Goal: Task Accomplishment & Management: Use online tool/utility

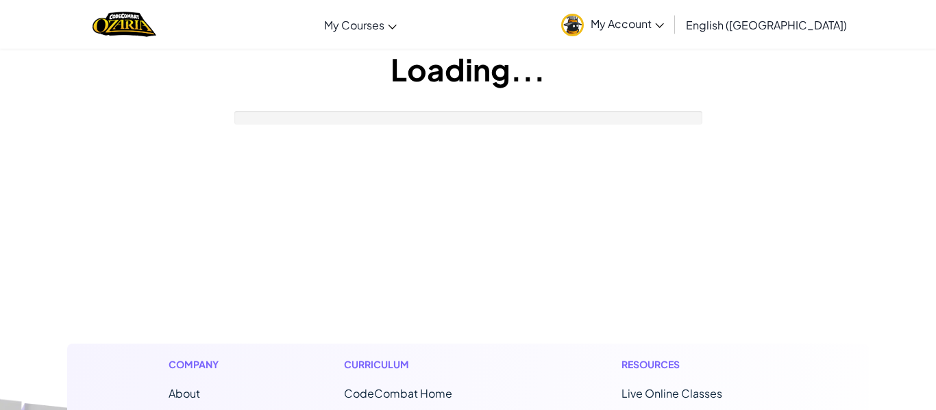
click at [332, 116] on div at bounding box center [468, 118] width 468 height 14
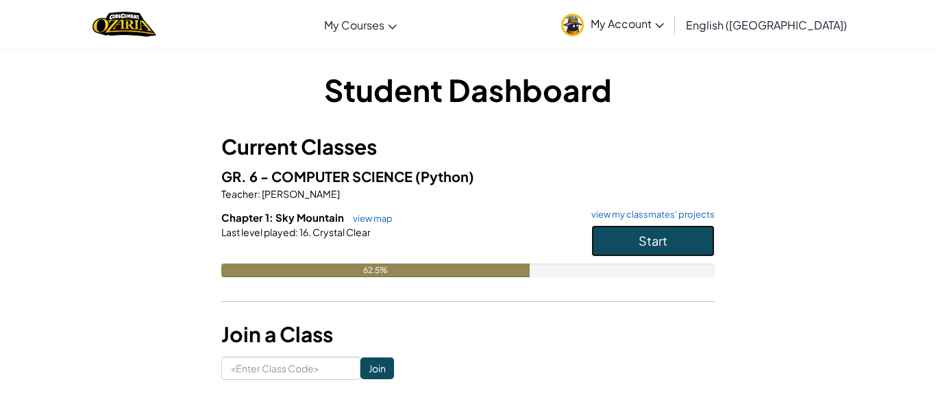
click at [674, 229] on button "Start" at bounding box center [652, 241] width 123 height 32
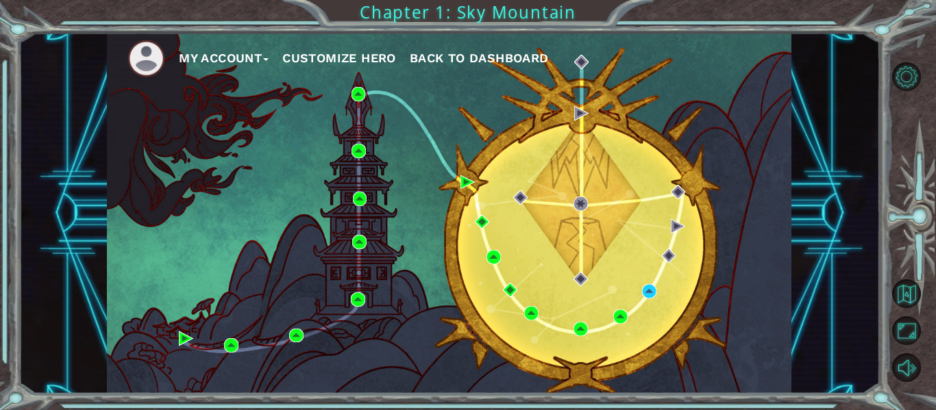
click at [338, 53] on button "Customize Hero" at bounding box center [339, 58] width 114 height 21
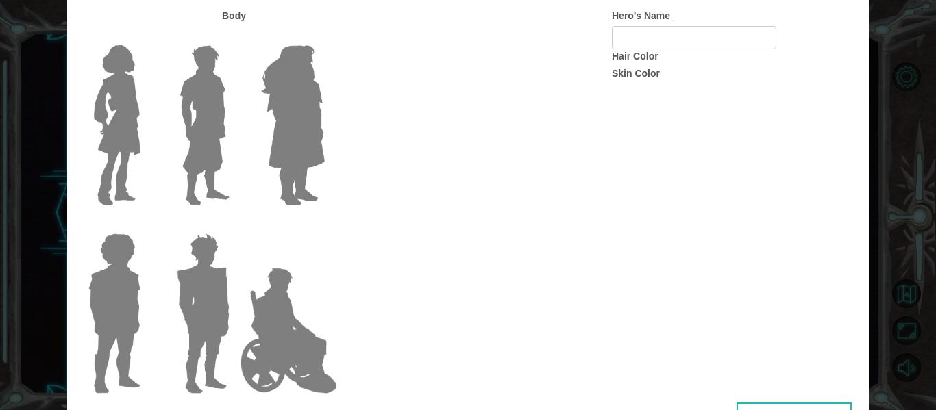
type input "Anela"
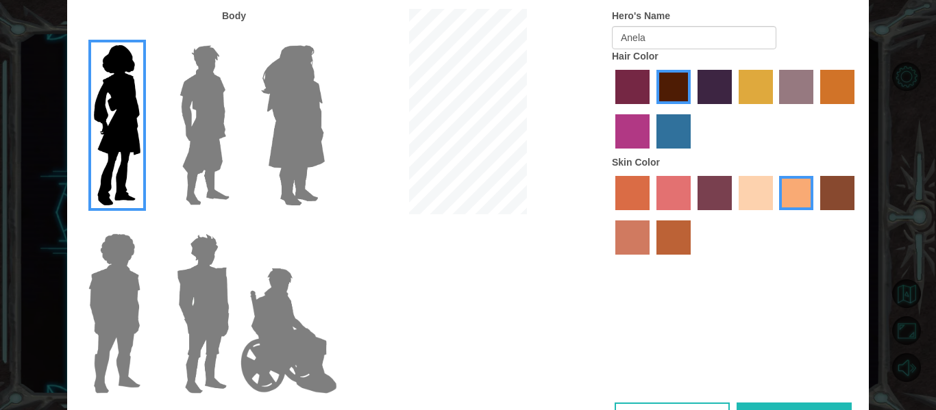
click at [302, 146] on img at bounding box center [293, 125] width 75 height 171
click at [324, 36] on input "Hero Amethyst" at bounding box center [324, 36] width 0 height 0
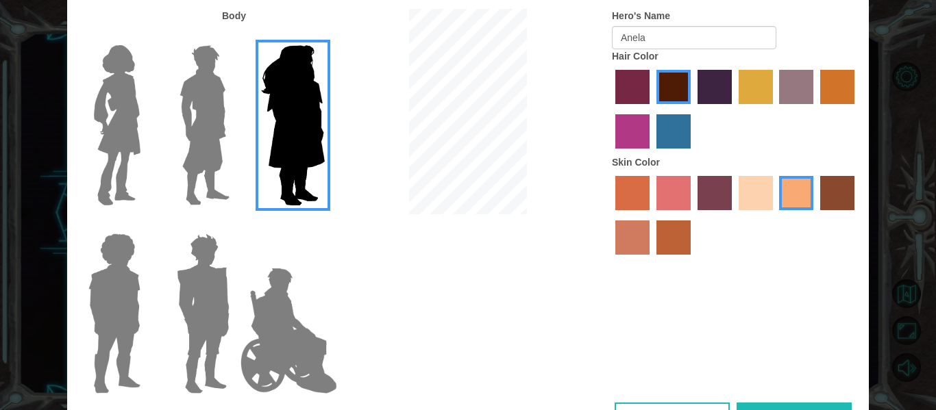
click at [131, 143] on img at bounding box center [117, 125] width 58 height 171
click at [146, 36] on input "Hero Connie" at bounding box center [146, 36] width 0 height 0
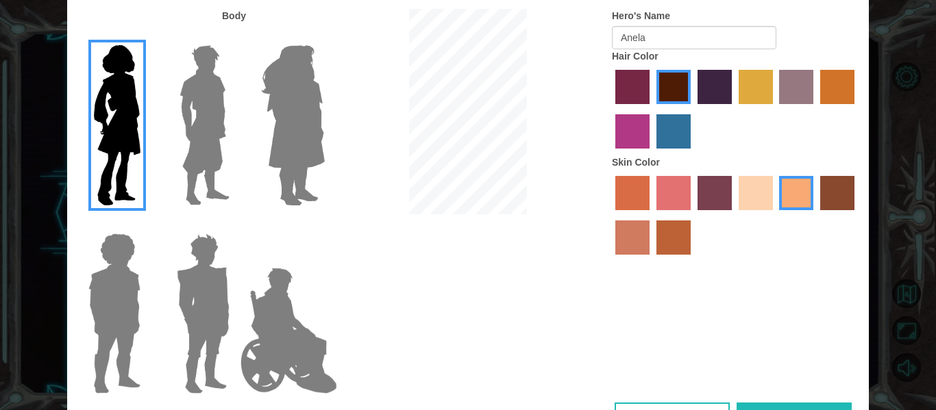
click at [935, 110] on div "Customize Your Hero Body Hero's Name Anela Hair Color Skin Color Cancel Done" at bounding box center [468, 205] width 936 height 410
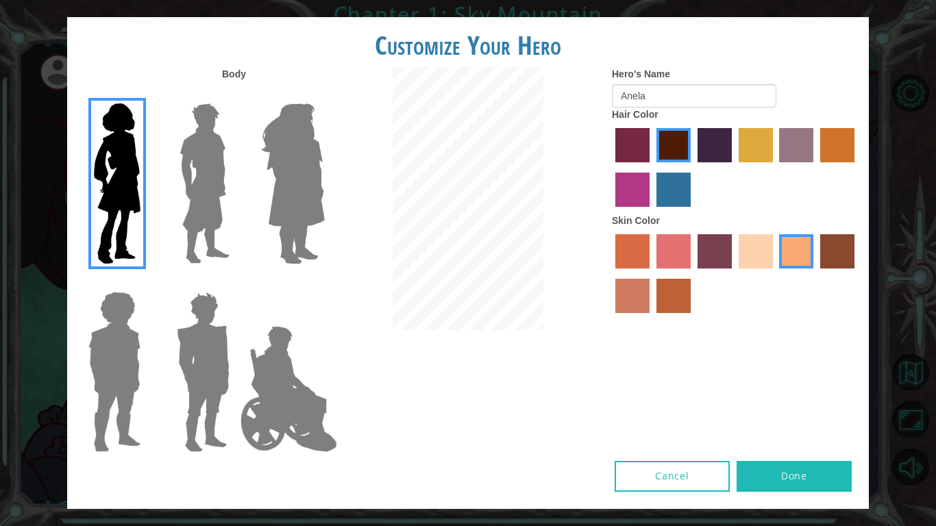
click at [775, 410] on button "Done" at bounding box center [794, 476] width 115 height 31
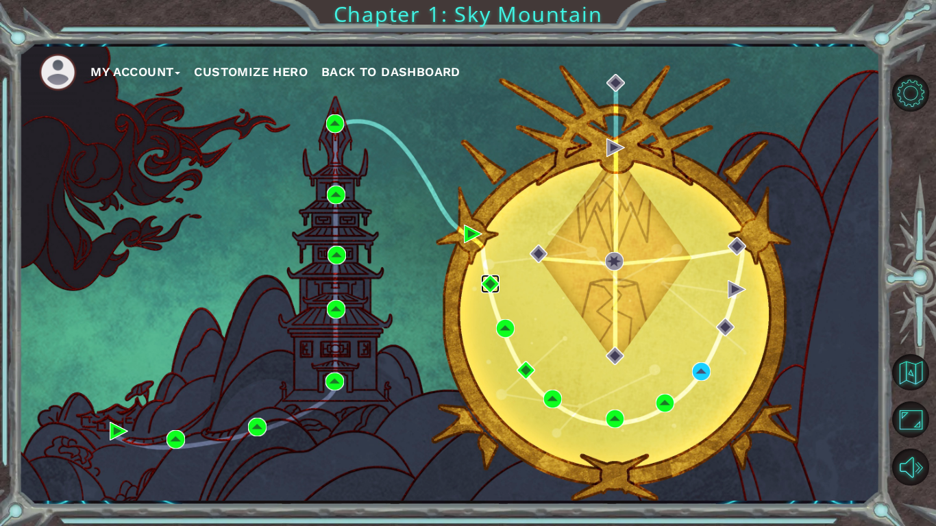
click at [495, 284] on img at bounding box center [490, 284] width 18 height 18
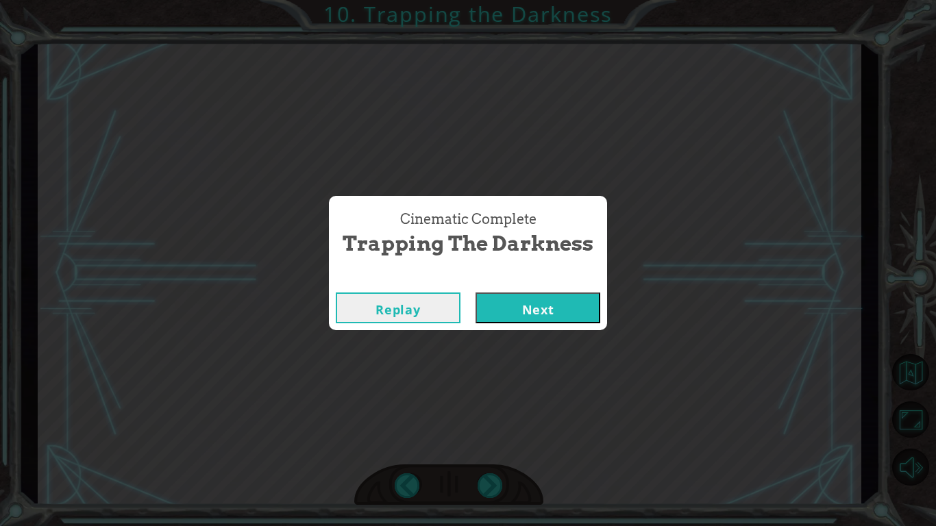
click at [558, 302] on button "Next" at bounding box center [537, 308] width 125 height 31
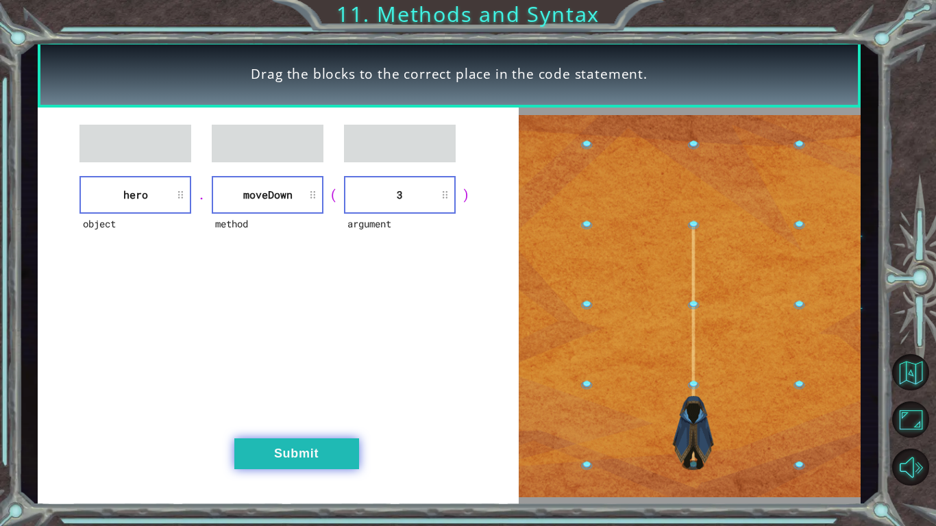
click at [285, 410] on button "Submit" at bounding box center [296, 453] width 125 height 31
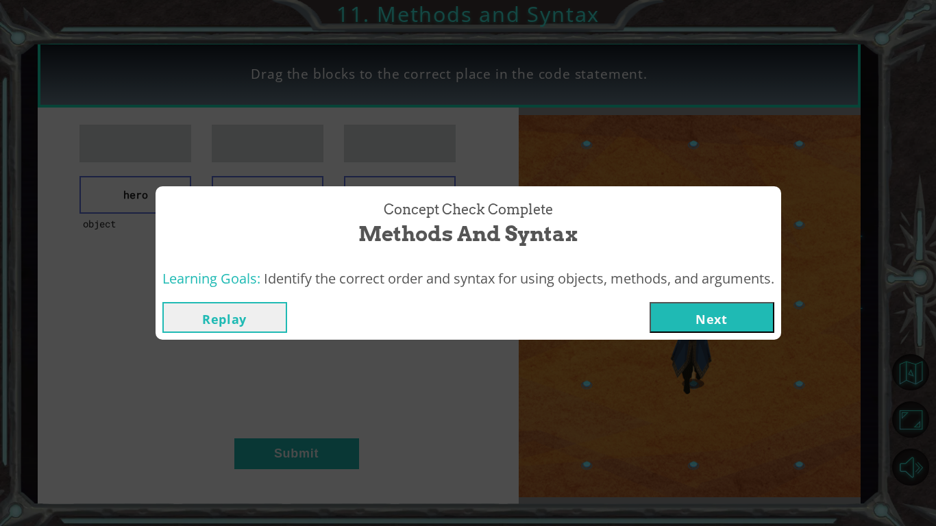
click at [667, 320] on button "Next" at bounding box center [712, 317] width 125 height 31
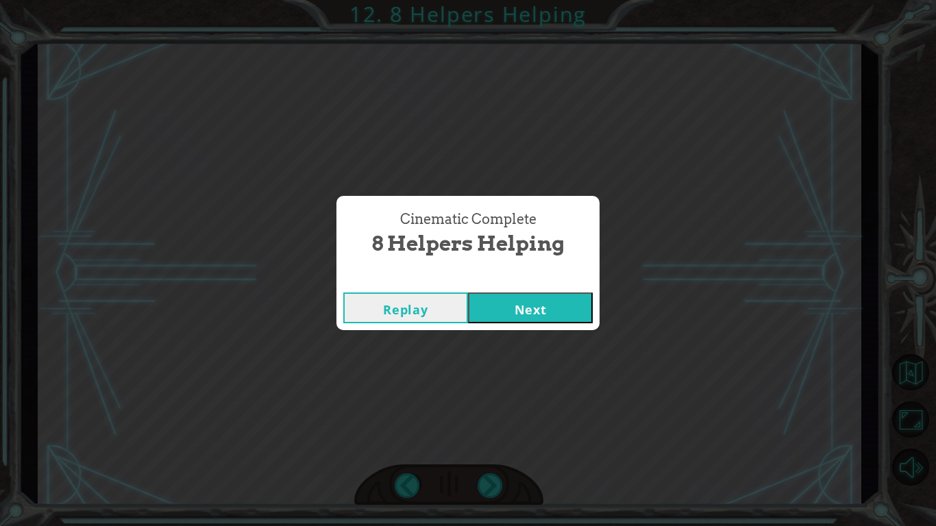
click at [556, 298] on button "Next" at bounding box center [530, 308] width 125 height 31
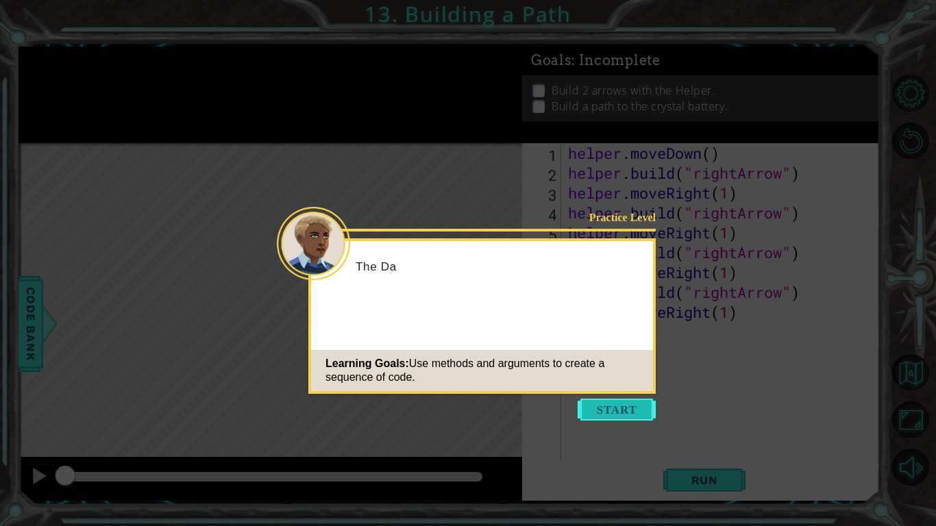
click at [639, 410] on button "Start" at bounding box center [617, 410] width 78 height 22
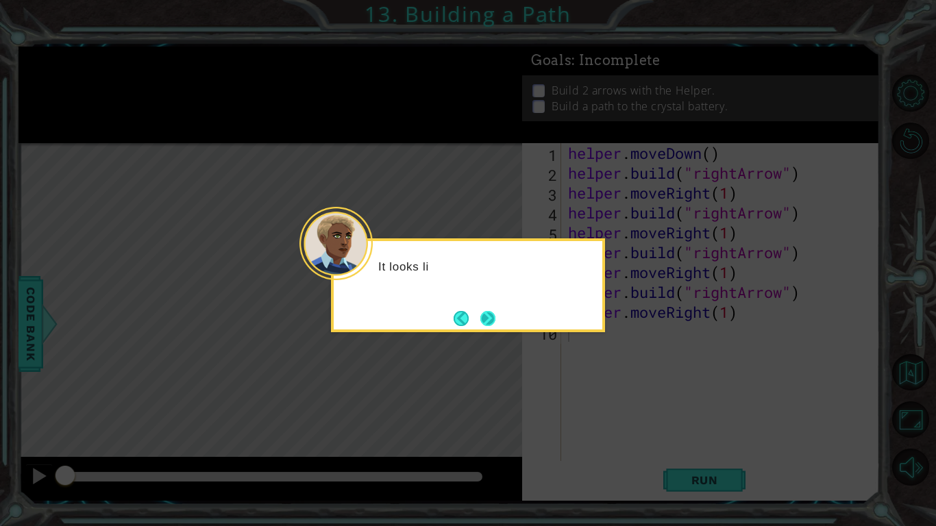
click at [481, 323] on button "Next" at bounding box center [487, 318] width 15 height 15
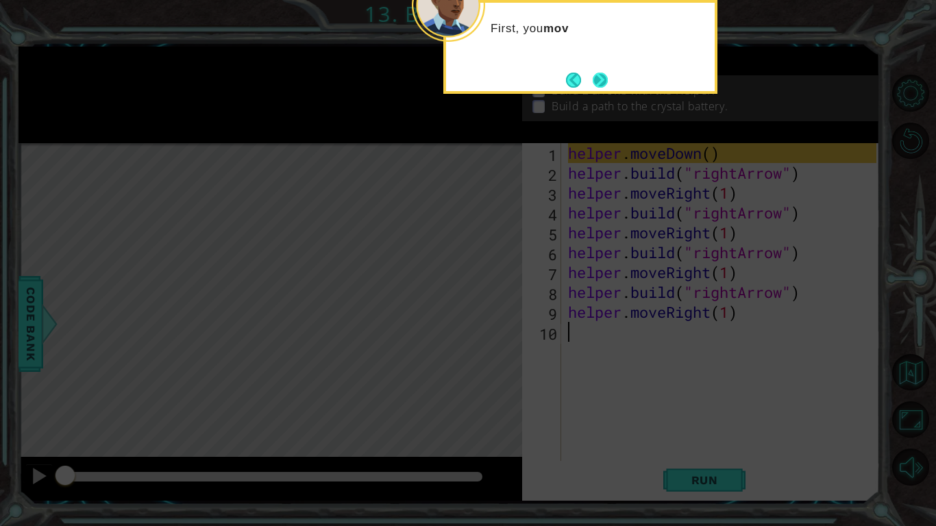
click at [605, 79] on button "Next" at bounding box center [600, 80] width 15 height 15
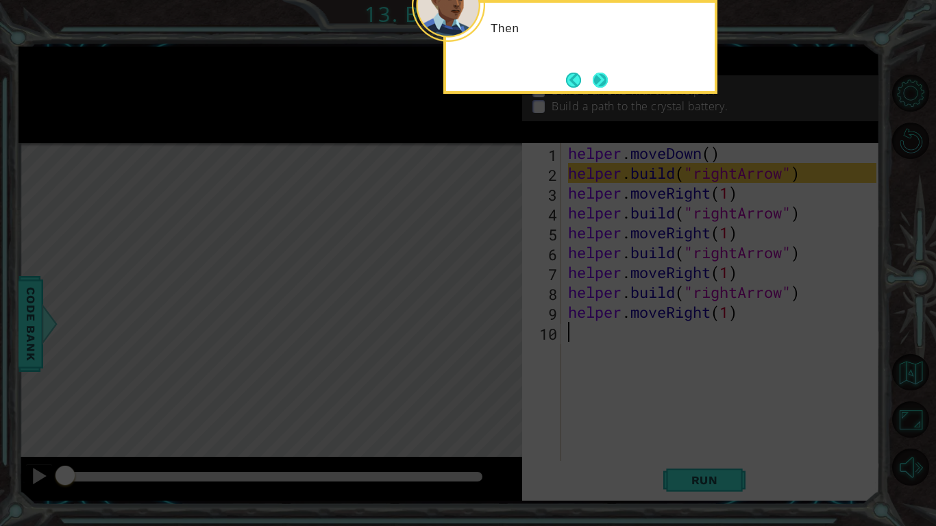
click at [606, 74] on button "Next" at bounding box center [599, 79] width 17 height 17
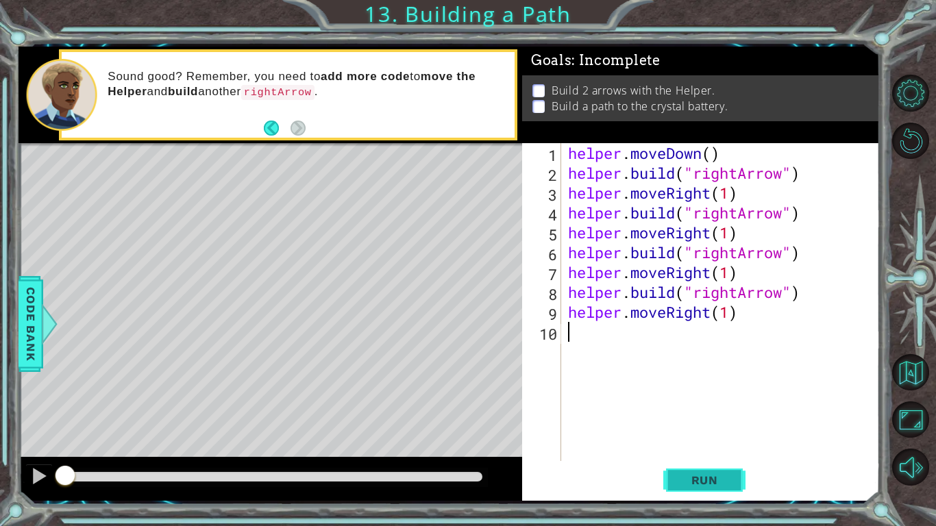
click at [694, 410] on span "Run" at bounding box center [705, 480] width 54 height 14
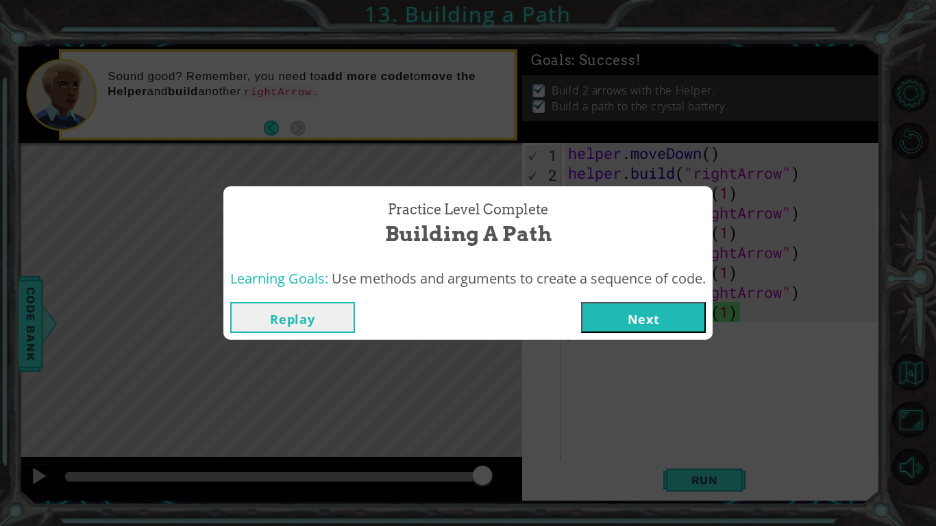
click at [643, 317] on button "Next" at bounding box center [643, 317] width 125 height 31
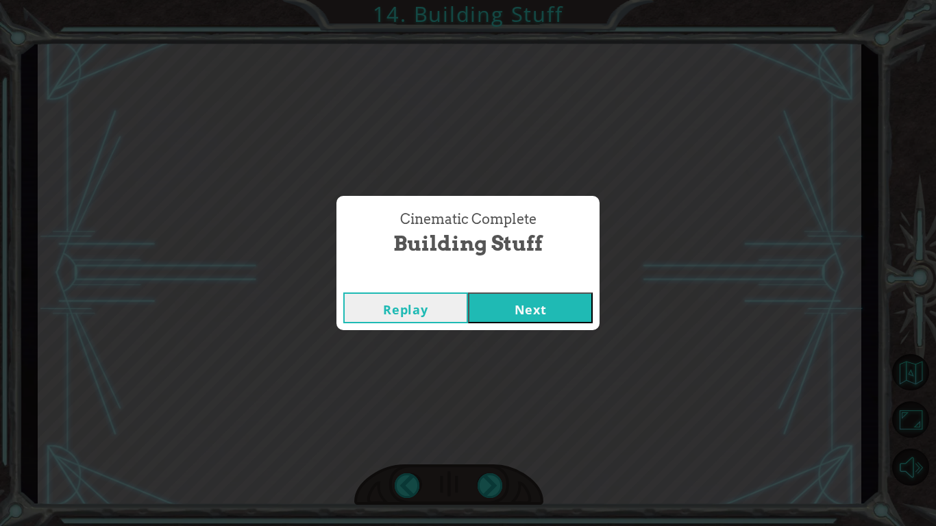
click at [557, 320] on button "Next" at bounding box center [530, 308] width 125 height 31
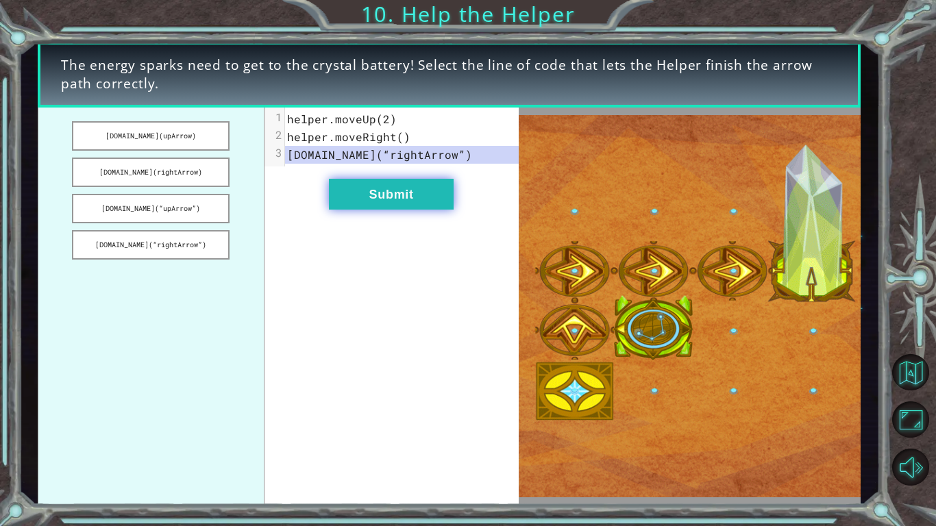
click at [411, 198] on button "Submit" at bounding box center [391, 194] width 125 height 31
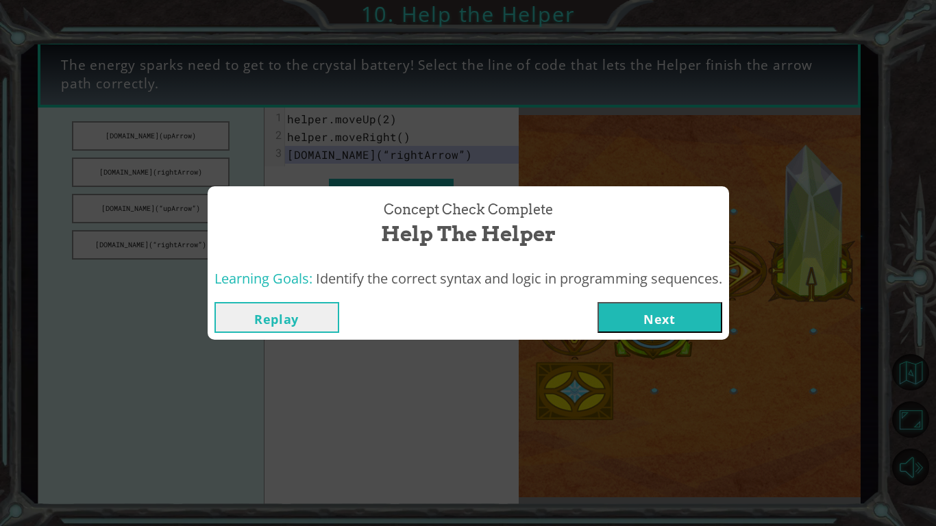
click at [626, 304] on button "Next" at bounding box center [659, 317] width 125 height 31
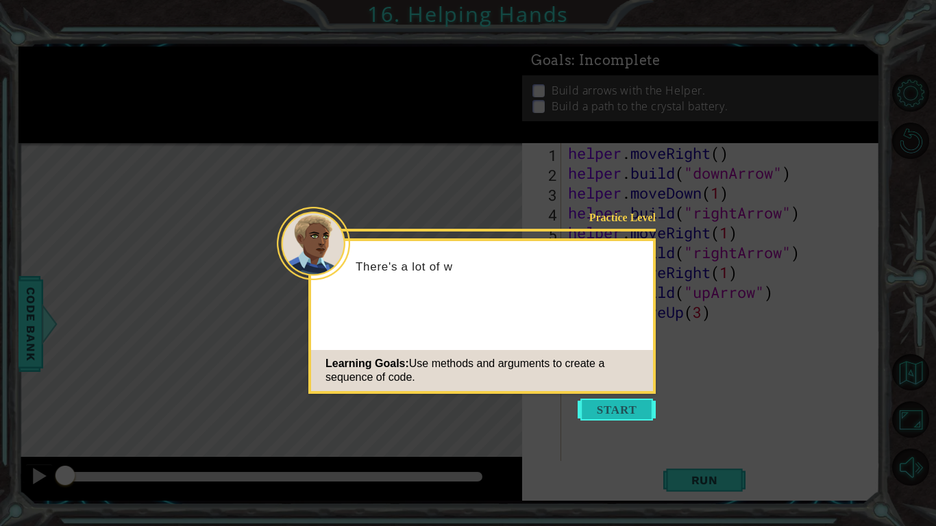
click at [606, 402] on button "Start" at bounding box center [617, 410] width 78 height 22
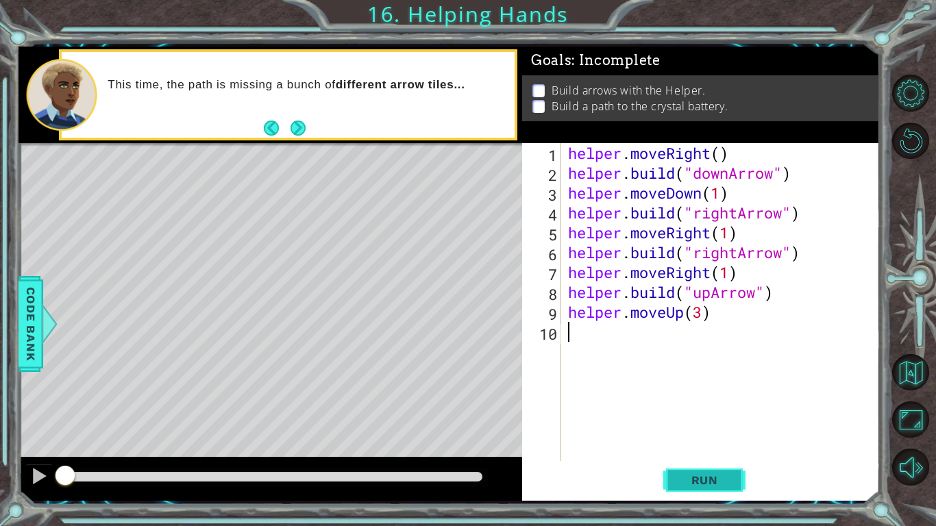
click at [724, 410] on button "Run" at bounding box center [704, 480] width 82 height 36
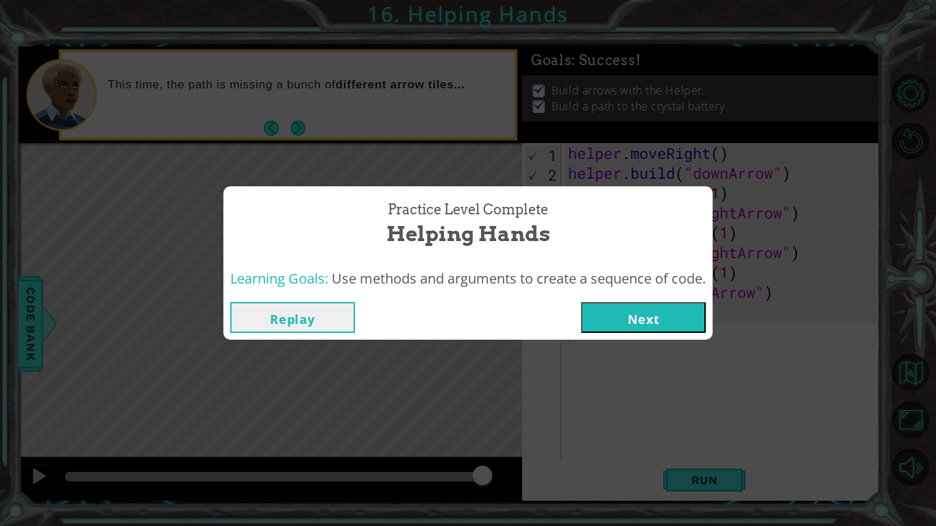
click at [643, 317] on button "Next" at bounding box center [643, 317] width 125 height 31
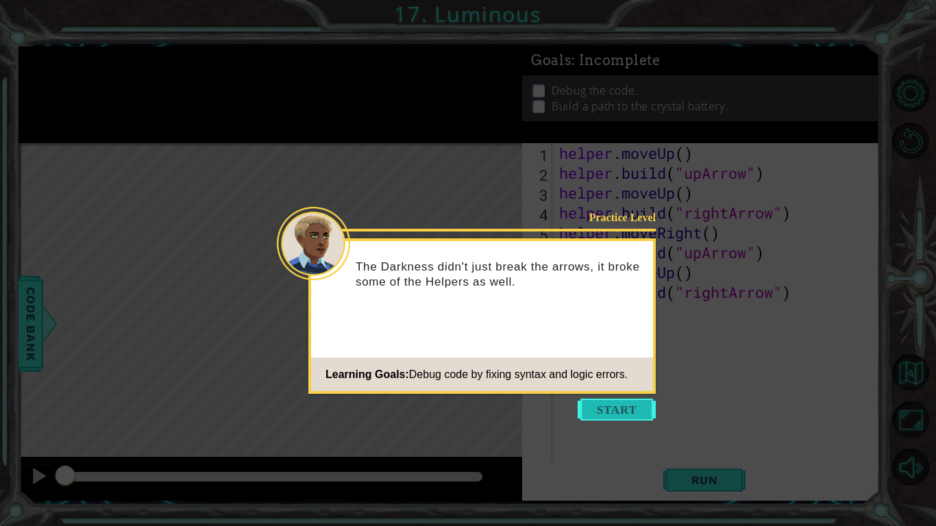
click at [640, 408] on button "Start" at bounding box center [617, 410] width 78 height 22
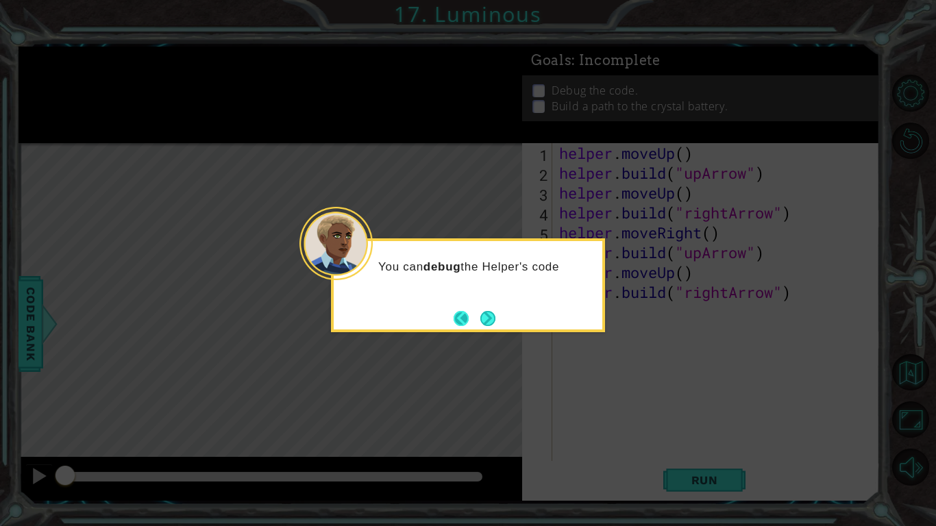
click at [458, 323] on button "Back" at bounding box center [467, 318] width 27 height 15
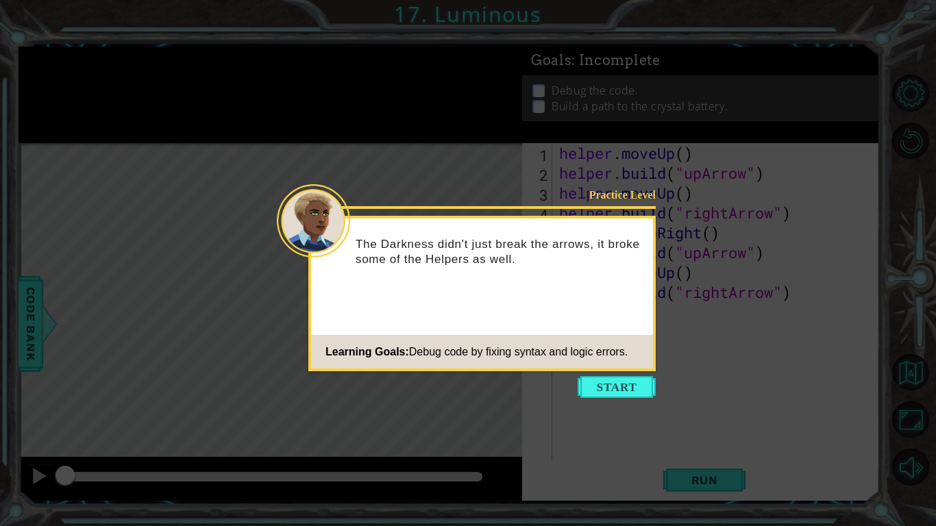
click at [600, 373] on icon at bounding box center [468, 263] width 936 height 526
click at [602, 383] on button "Start" at bounding box center [617, 387] width 78 height 22
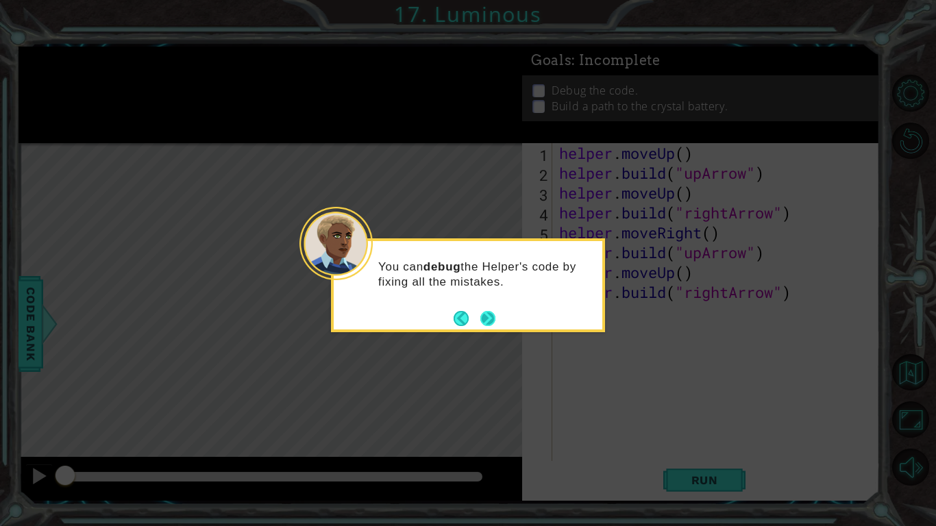
click at [487, 317] on button "Next" at bounding box center [487, 318] width 15 height 15
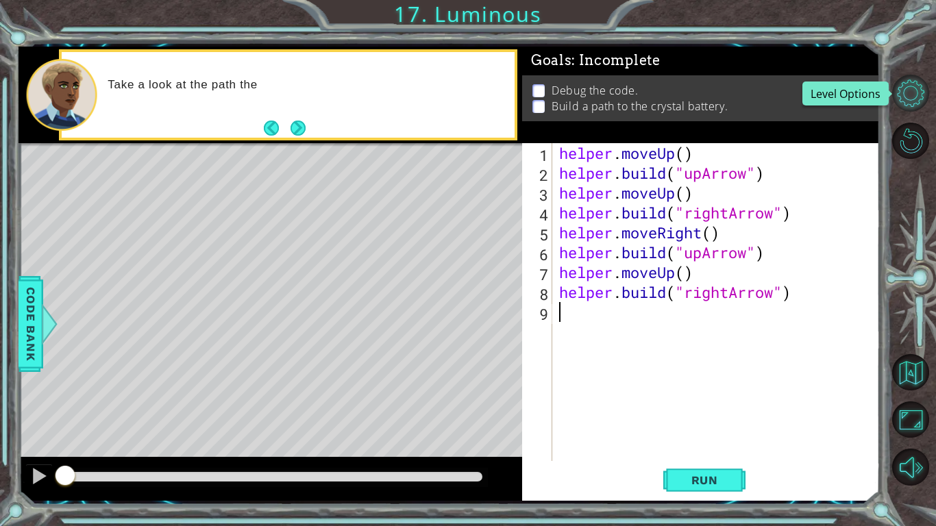
click at [905, 86] on button "Level Options" at bounding box center [910, 93] width 37 height 37
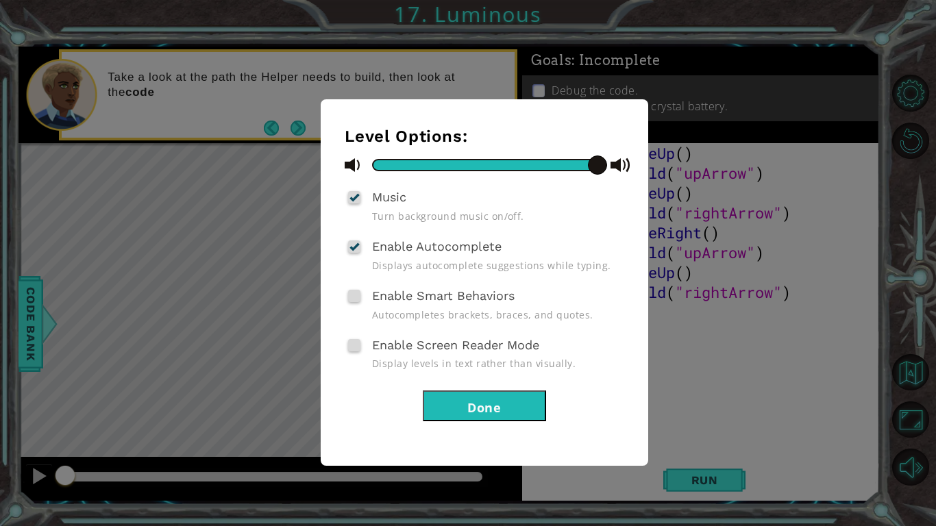
click at [519, 399] on button "Done" at bounding box center [484, 406] width 123 height 31
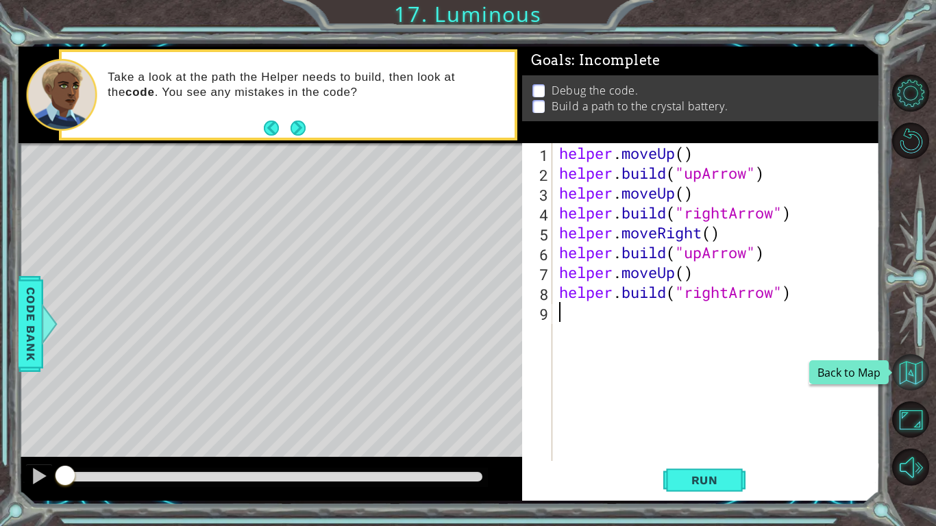
click at [913, 388] on button "Back to Map" at bounding box center [910, 372] width 37 height 37
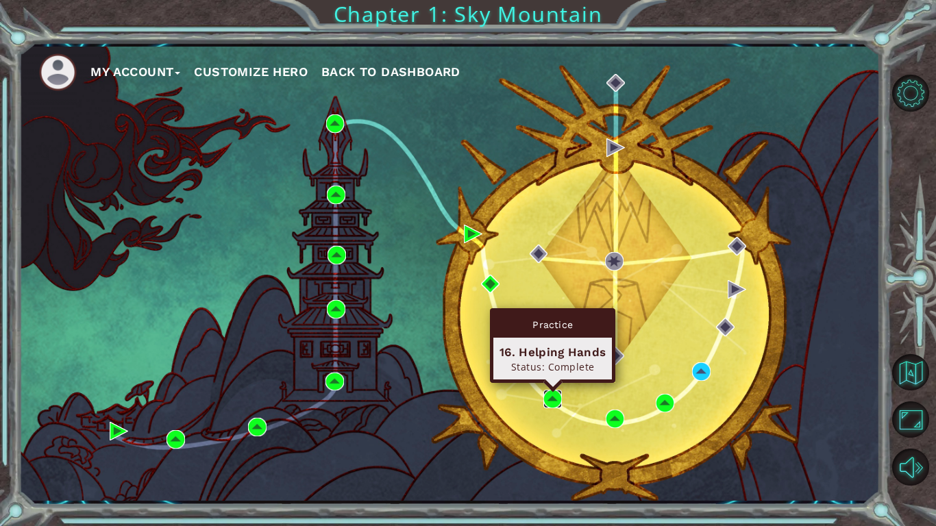
click at [558, 400] on img at bounding box center [552, 399] width 18 height 18
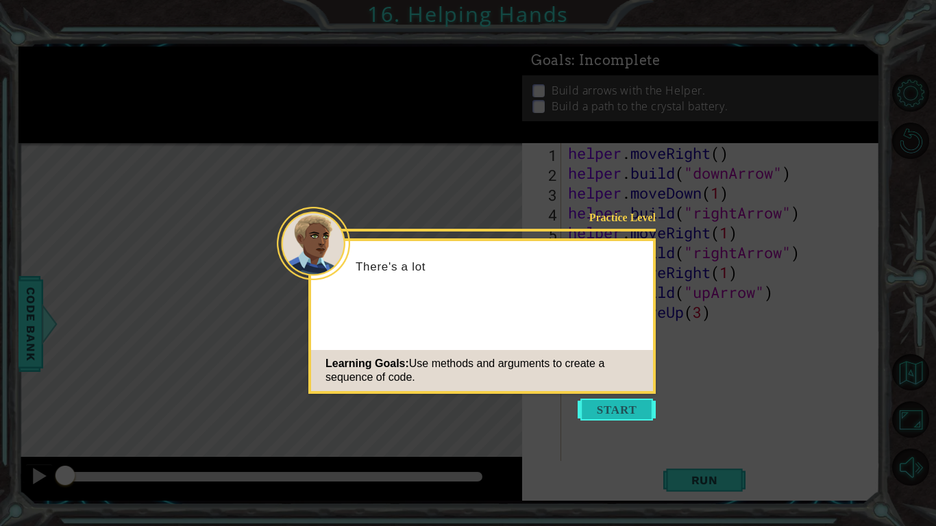
click at [608, 410] on button "Start" at bounding box center [617, 410] width 78 height 22
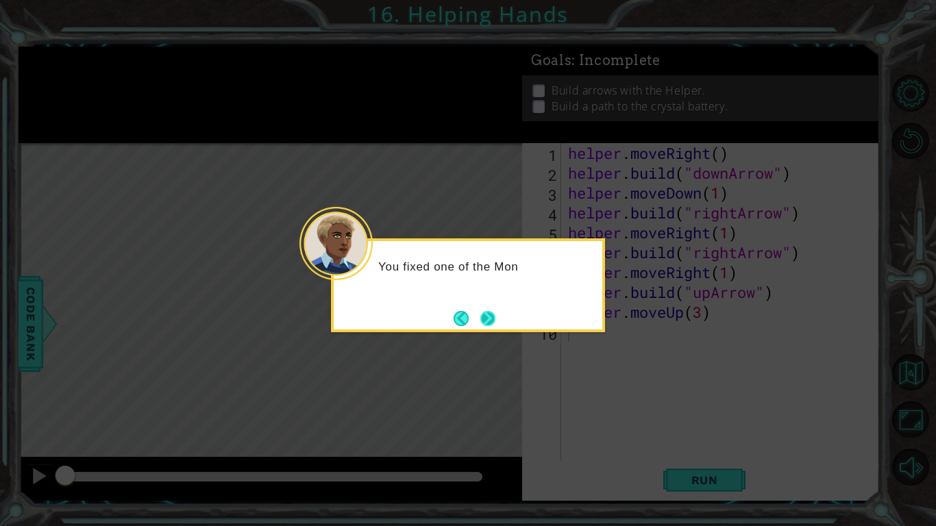
click at [489, 317] on button "Next" at bounding box center [488, 318] width 16 height 16
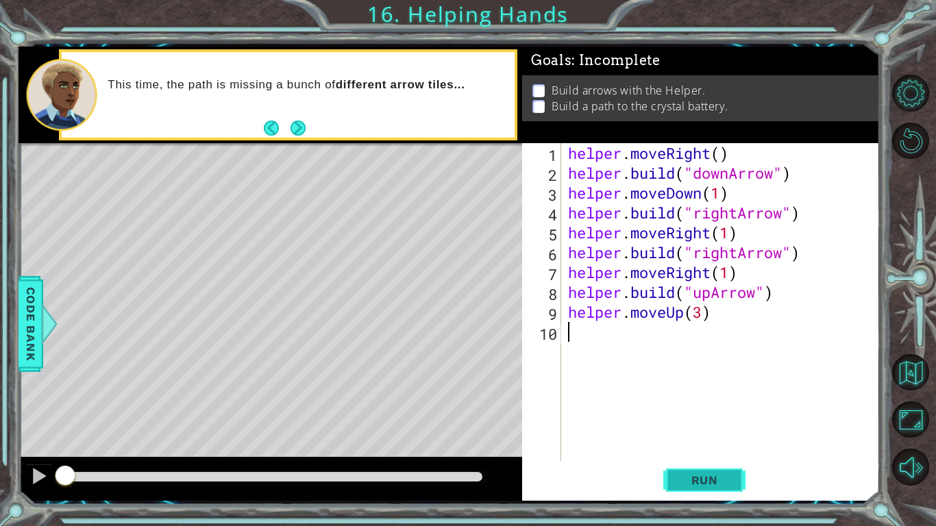
click at [726, 410] on button "Run" at bounding box center [704, 480] width 82 height 36
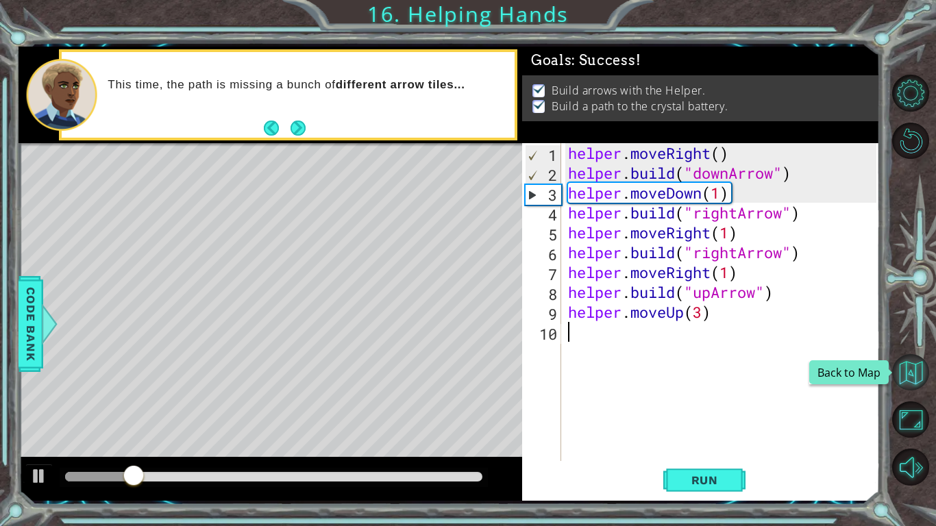
click at [913, 386] on button "Back to Map" at bounding box center [910, 372] width 37 height 37
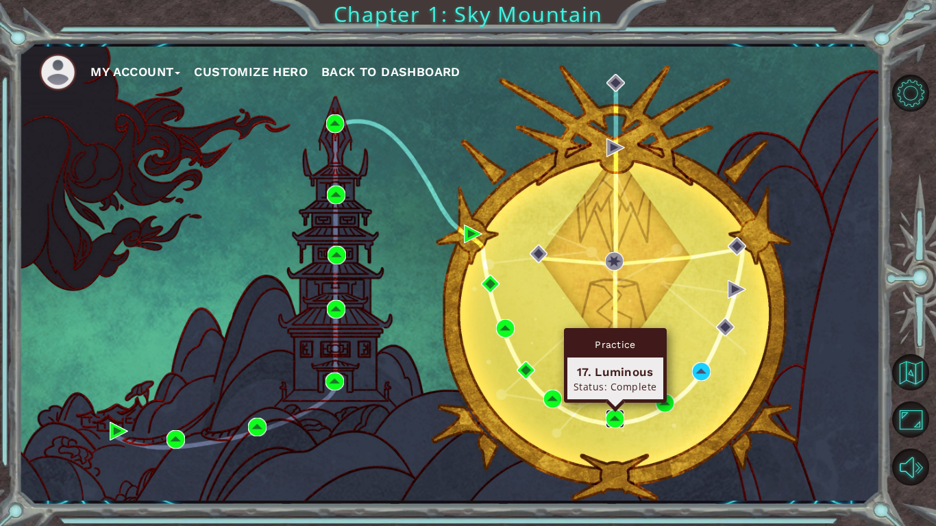
click at [615, 410] on img at bounding box center [615, 419] width 18 height 18
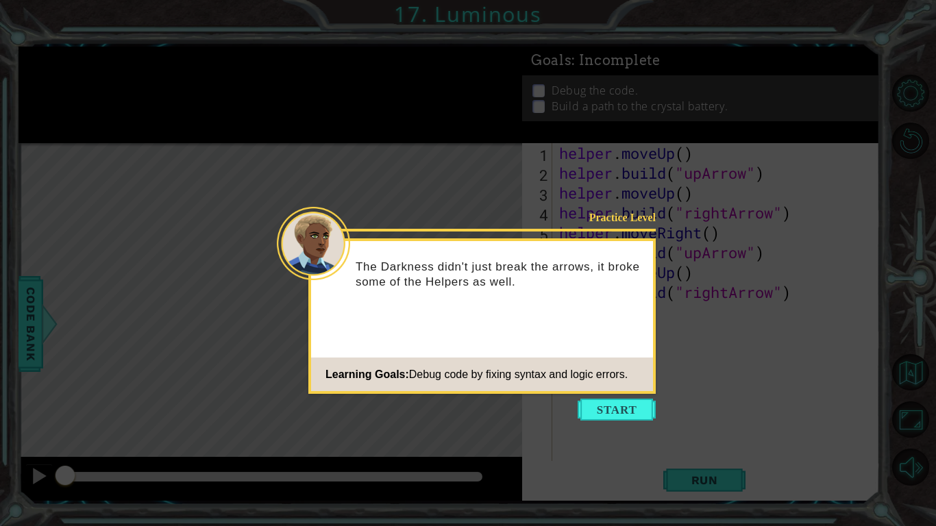
click at [615, 410] on button "Start" at bounding box center [617, 410] width 78 height 22
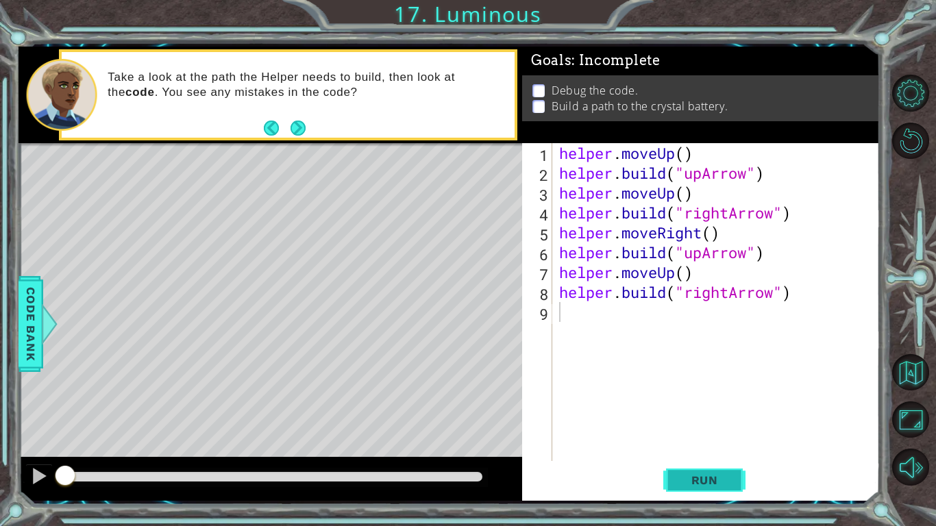
click at [686, 410] on button "Run" at bounding box center [704, 480] width 82 height 36
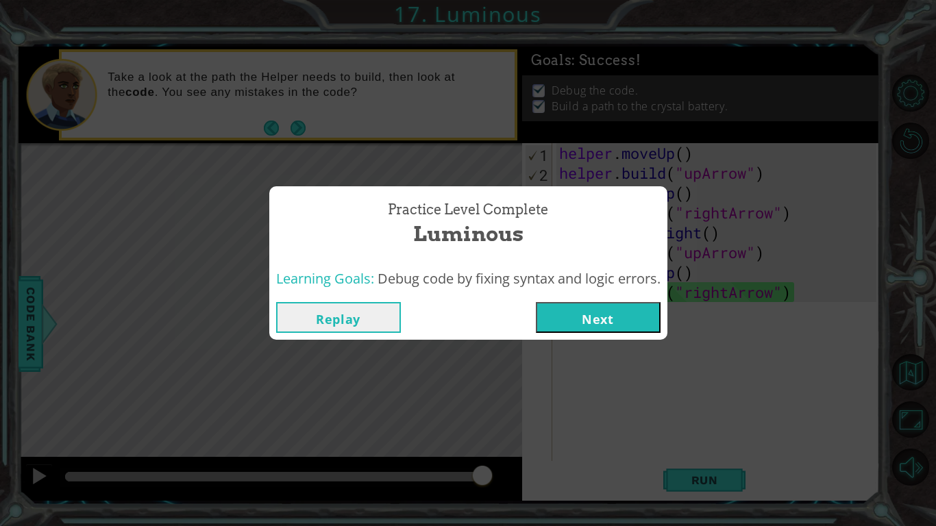
click at [626, 325] on button "Next" at bounding box center [598, 317] width 125 height 31
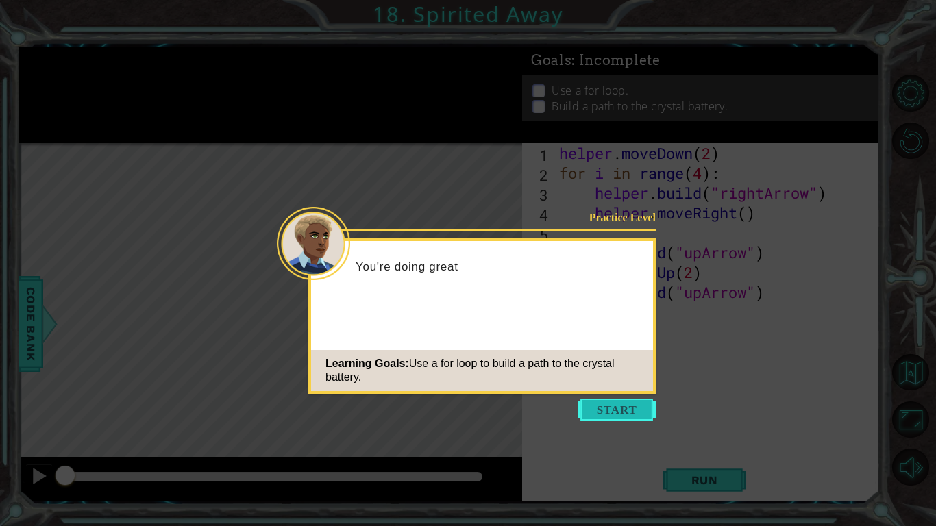
click at [623, 410] on button "Start" at bounding box center [617, 410] width 78 height 22
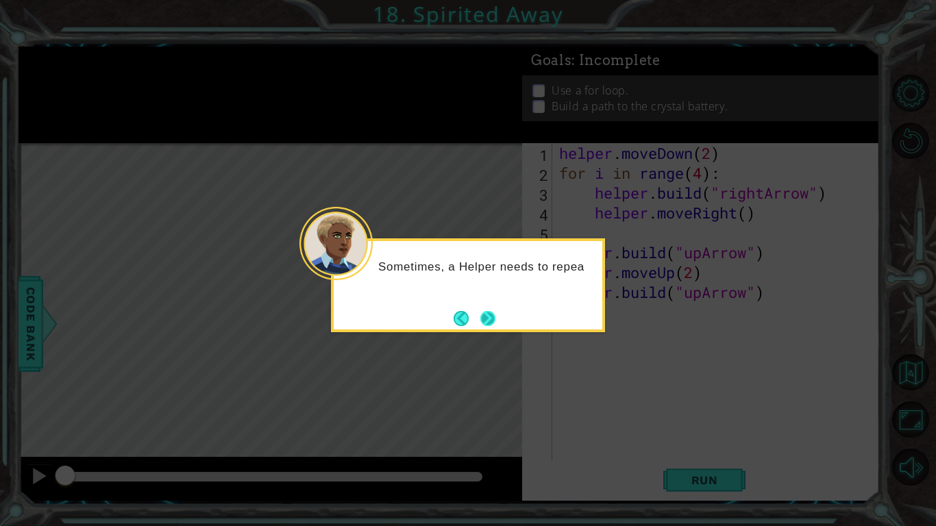
click at [493, 316] on button "Next" at bounding box center [487, 318] width 15 height 15
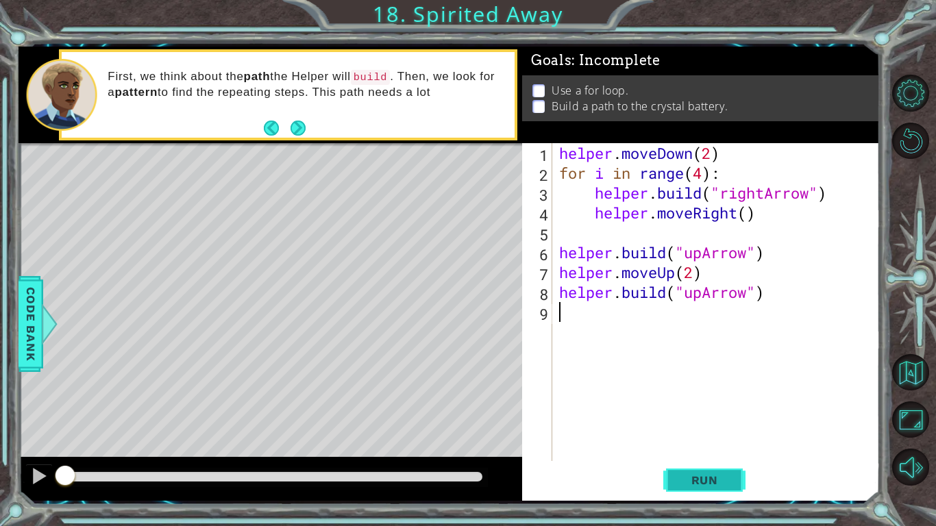
click at [713, 410] on span "Run" at bounding box center [705, 480] width 54 height 14
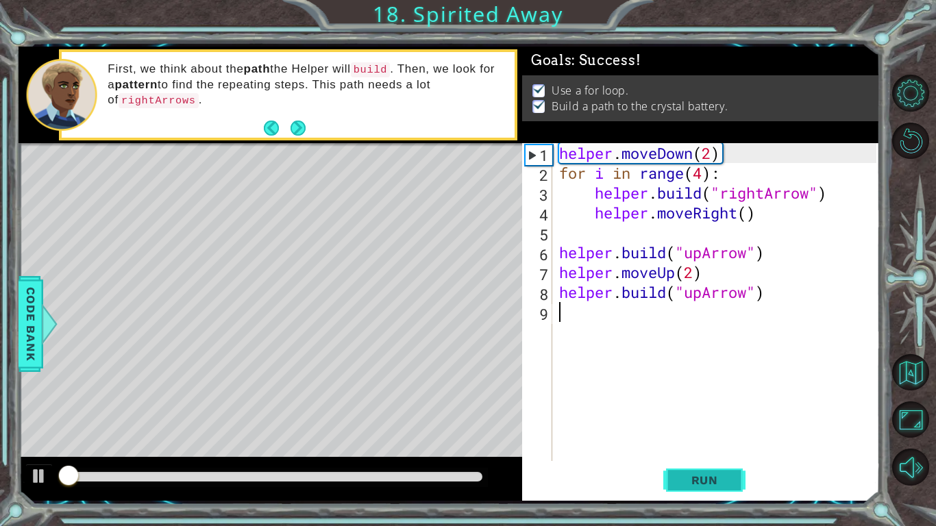
click at [713, 410] on span "Run" at bounding box center [705, 480] width 54 height 14
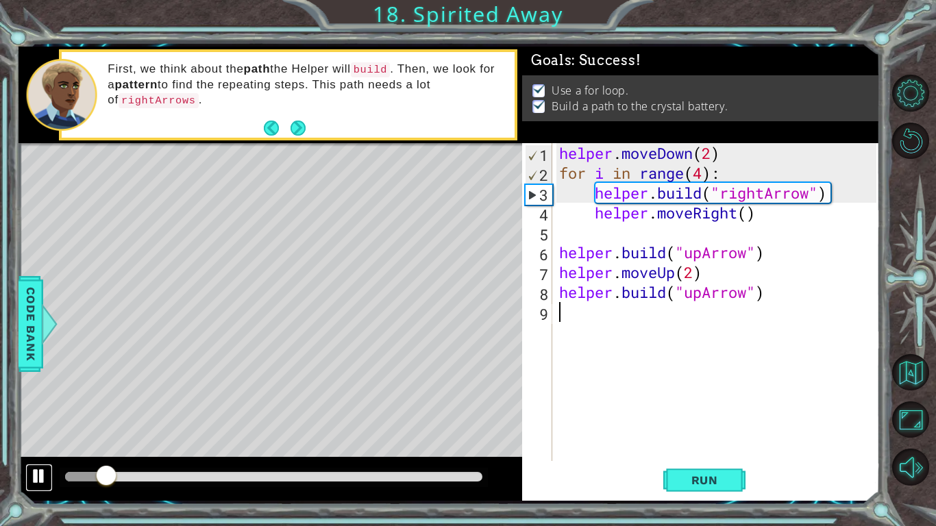
click at [47, 410] on div at bounding box center [39, 476] width 18 height 18
drag, startPoint x: 106, startPoint y: 482, endPoint x: 71, endPoint y: 477, distance: 34.6
click at [71, 410] on div at bounding box center [79, 477] width 25 height 25
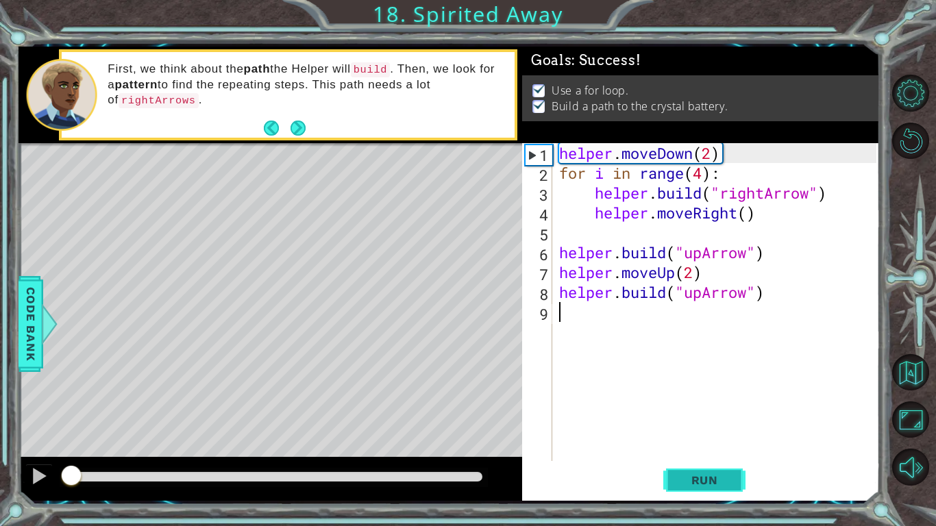
click at [729, 410] on button "Run" at bounding box center [704, 480] width 82 height 36
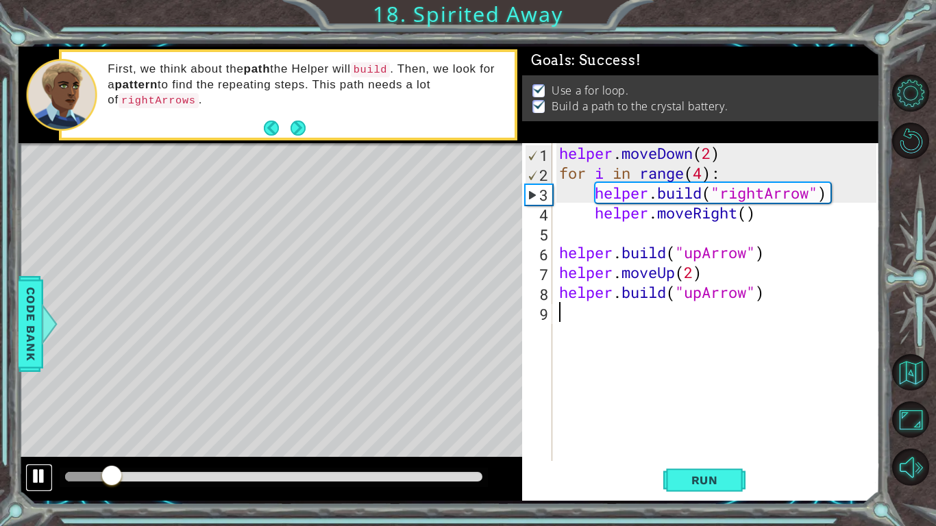
click at [46, 410] on div at bounding box center [39, 476] width 18 height 18
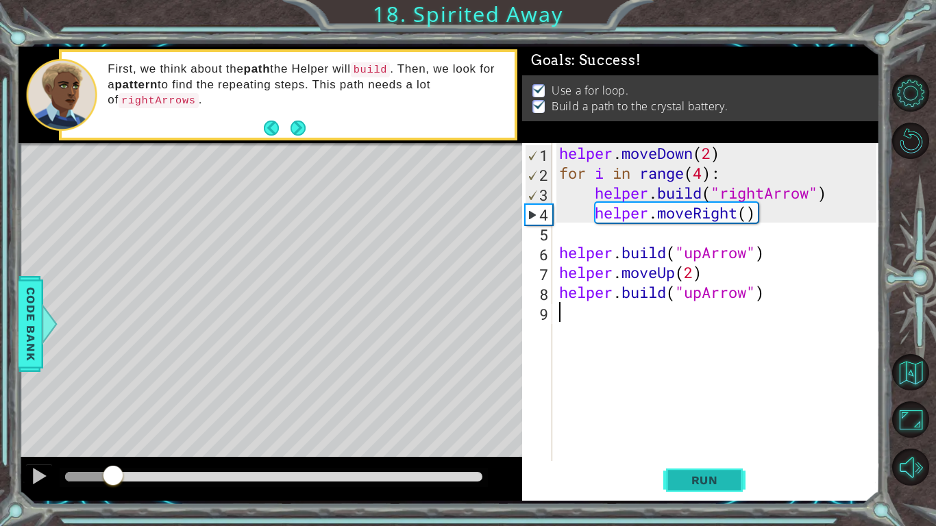
click at [679, 410] on span "Run" at bounding box center [705, 480] width 54 height 14
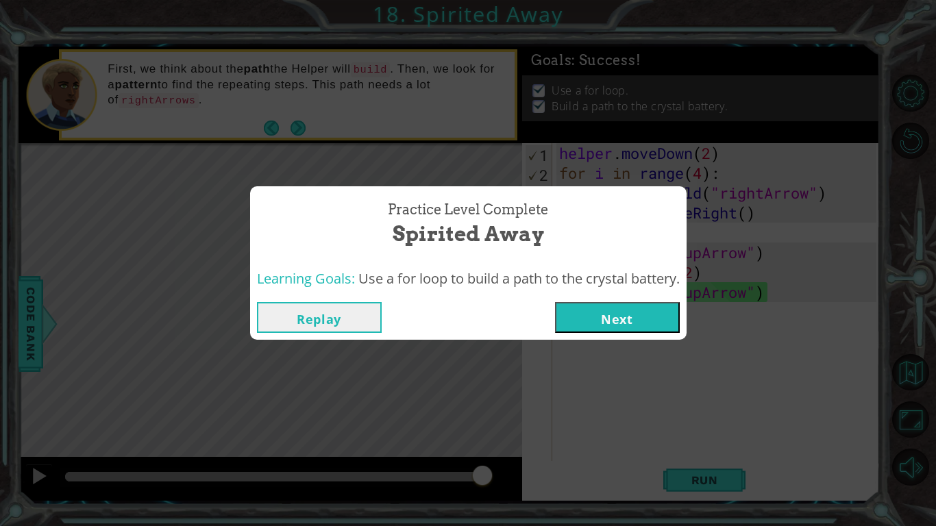
click at [600, 321] on button "Next" at bounding box center [617, 317] width 125 height 31
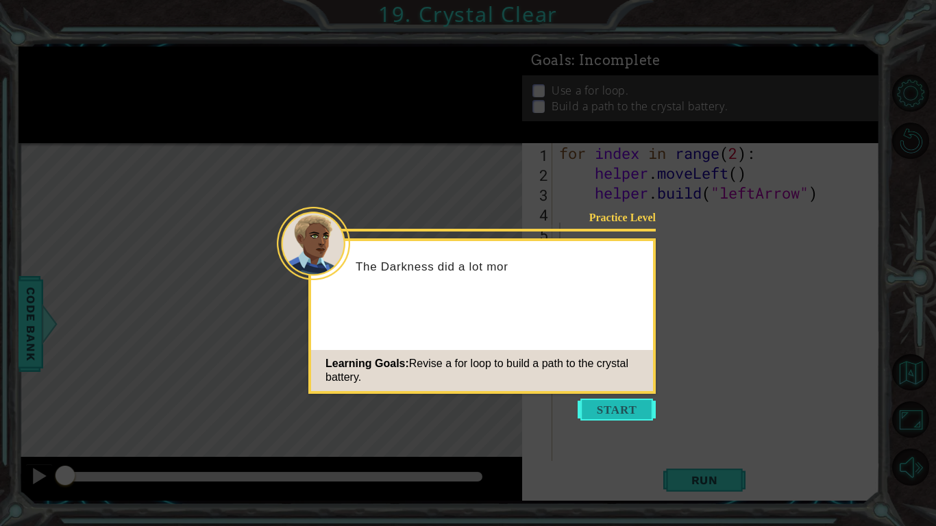
click at [643, 410] on button "Start" at bounding box center [617, 410] width 78 height 22
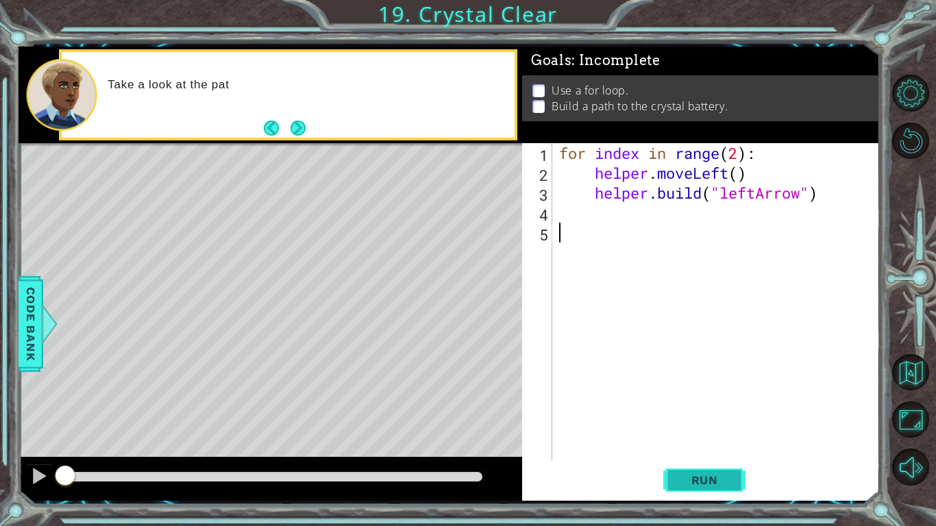
click at [684, 410] on button "Run" at bounding box center [704, 480] width 82 height 36
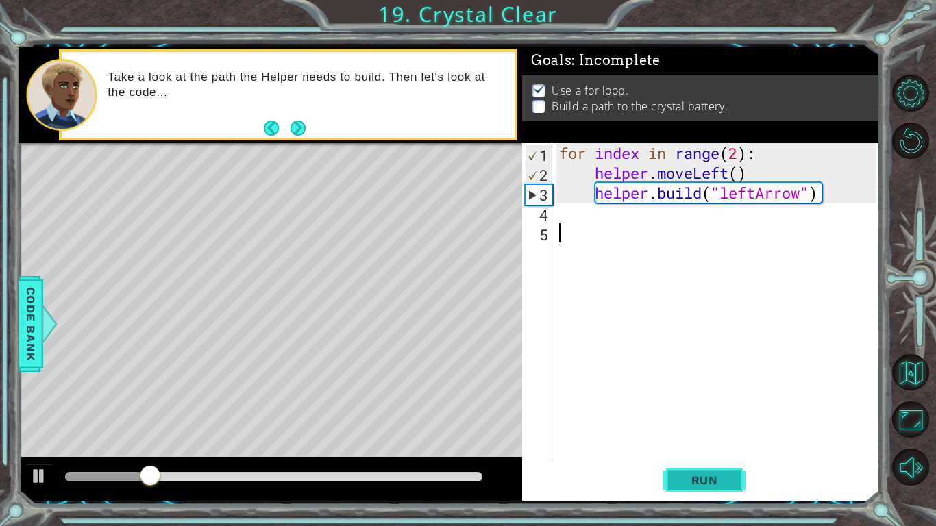
click at [684, 410] on button "Run" at bounding box center [704, 480] width 82 height 36
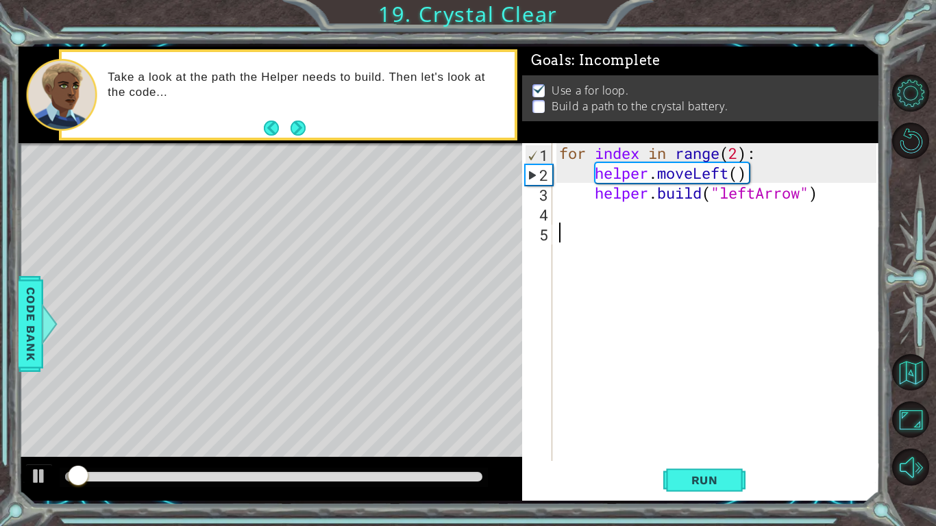
click at [629, 222] on div "for index in range ( 2 ) : helper . moveLeft ( ) helper . build ( "leftArrow" )" at bounding box center [719, 322] width 327 height 358
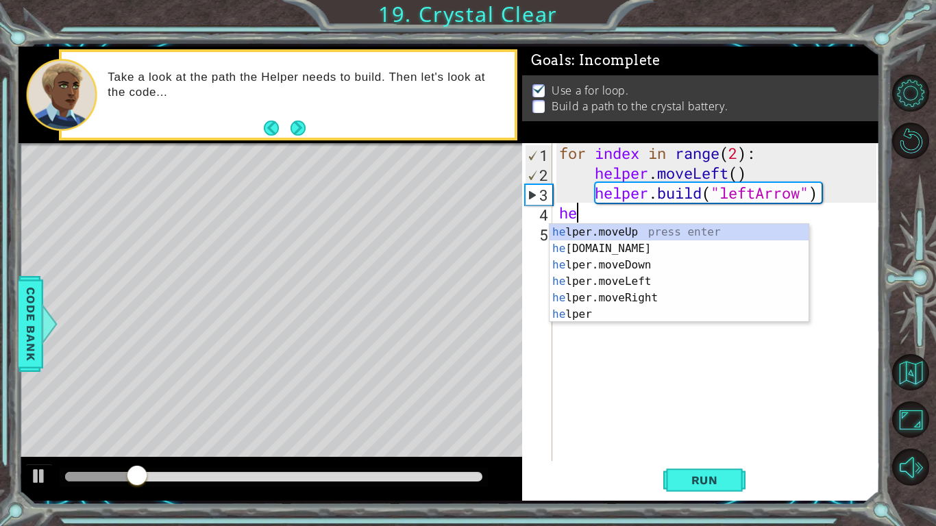
type textarea "h"
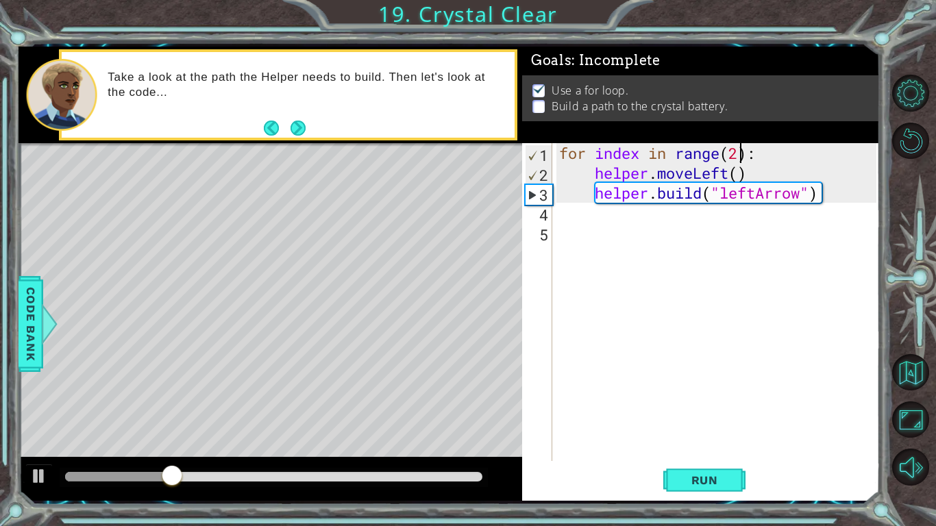
click at [739, 151] on div "for index in range ( 2 ) : helper . moveLeft ( ) helper . build ( "leftArrow" )" at bounding box center [719, 322] width 327 height 358
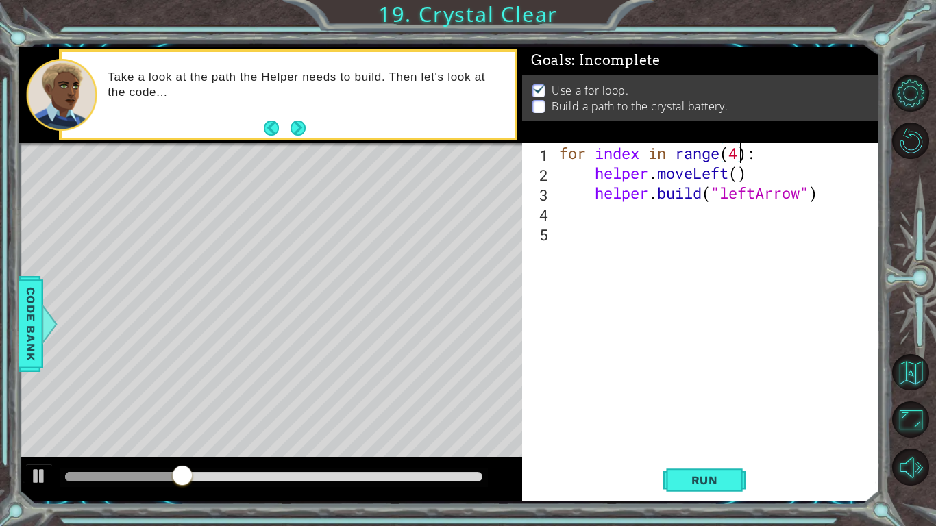
scroll to position [0, 8]
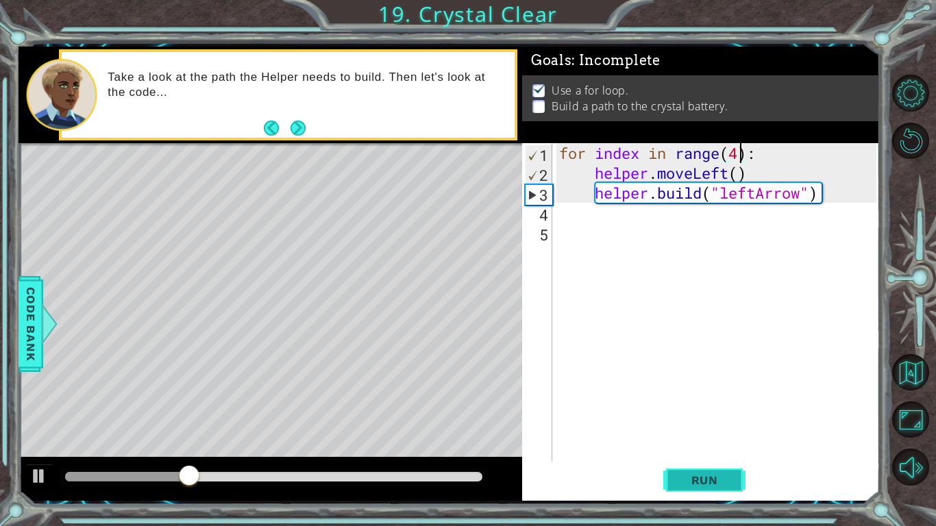
type textarea "for index in range(4):"
click at [737, 410] on button "Run" at bounding box center [704, 480] width 82 height 36
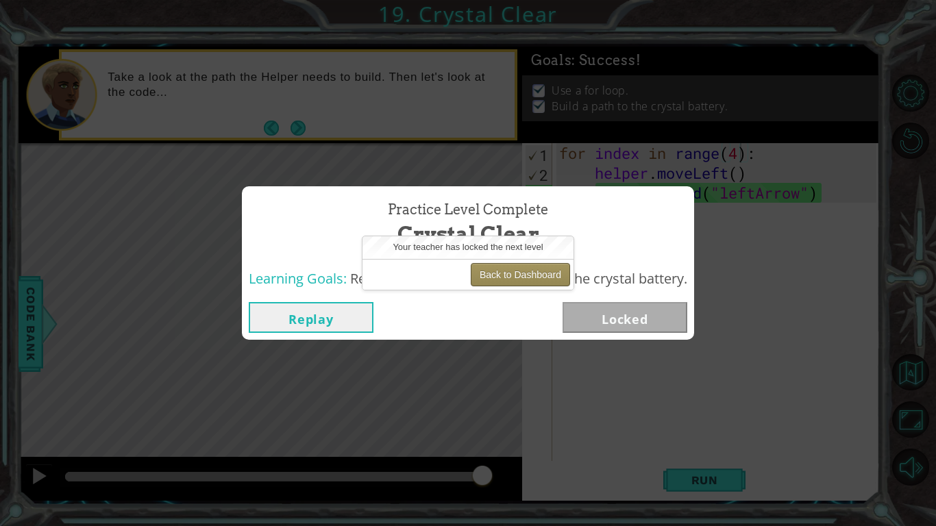
click at [517, 269] on button "Back to Dashboard" at bounding box center [520, 274] width 99 height 23
click at [488, 278] on button "Back to Dashboard" at bounding box center [520, 274] width 99 height 23
